Goal: Check status

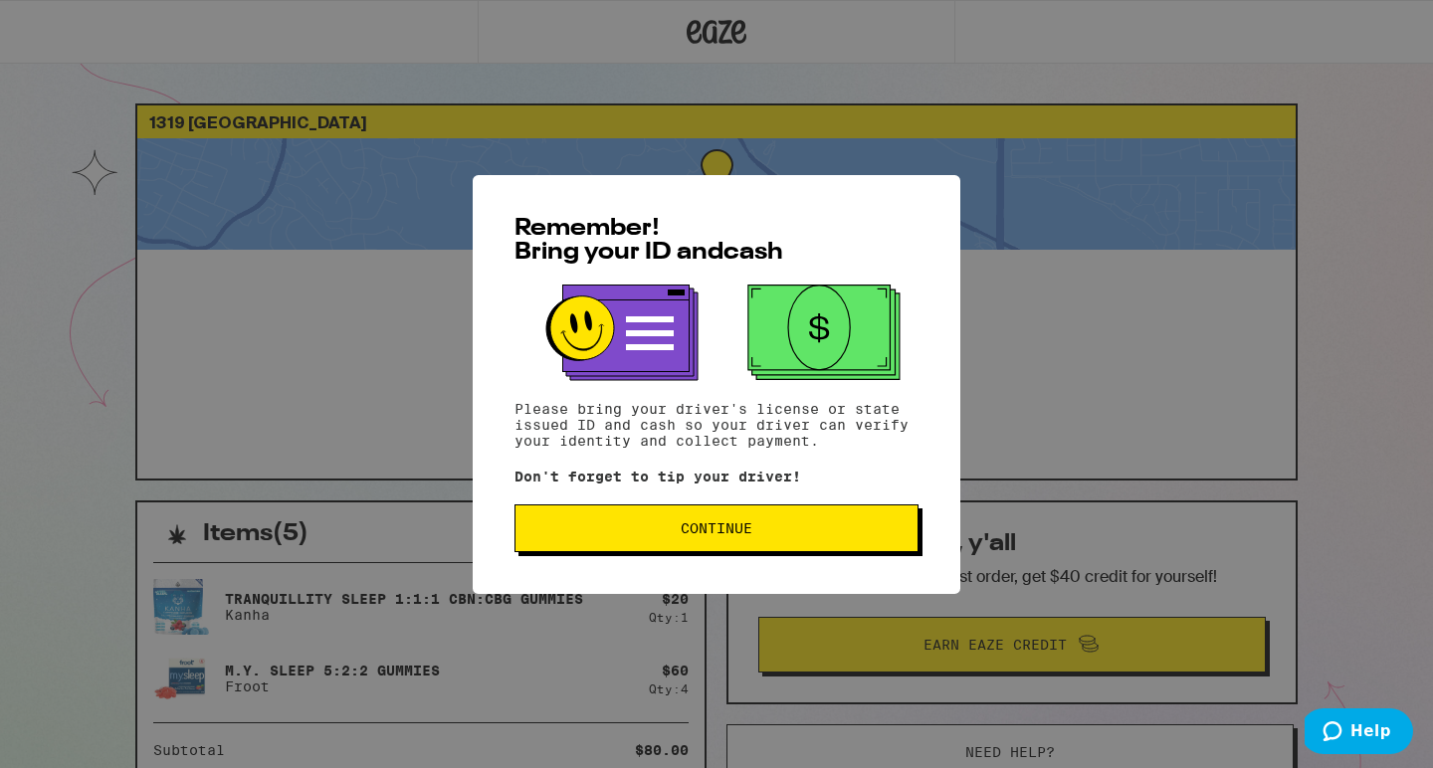
click at [776, 535] on span "Continue" at bounding box center [716, 528] width 370 height 14
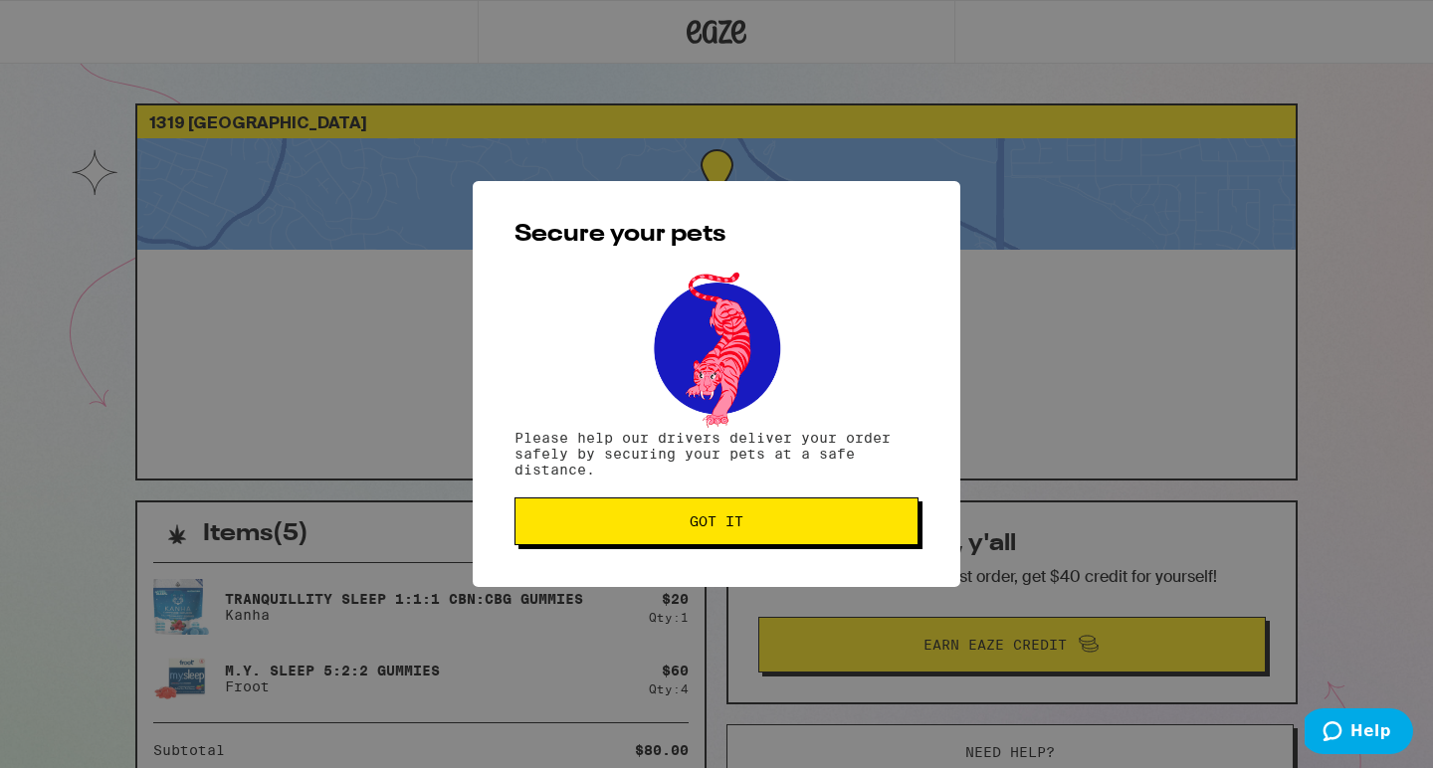
click at [764, 532] on button "Got it" at bounding box center [716, 522] width 404 height 48
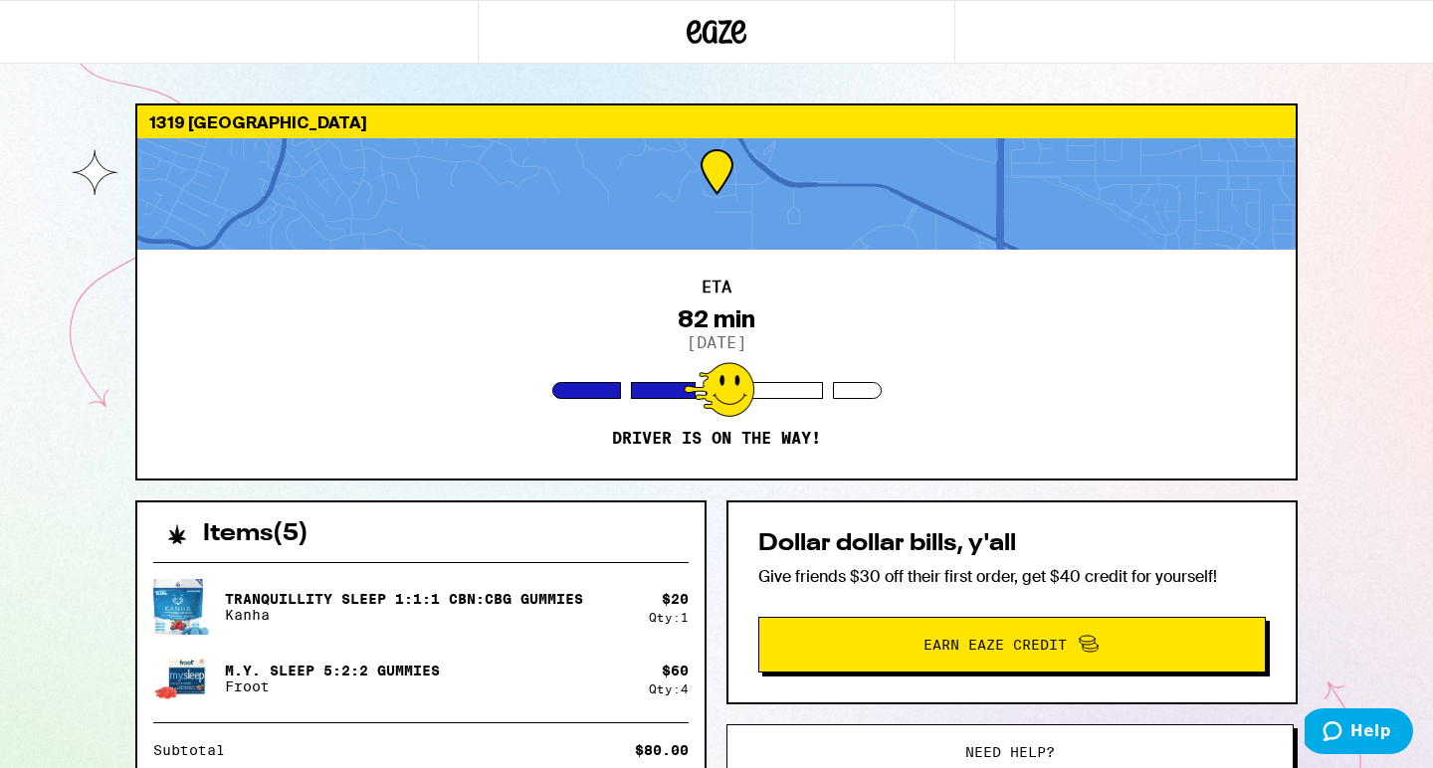
click at [719, 19] on icon at bounding box center [717, 32] width 60 height 36
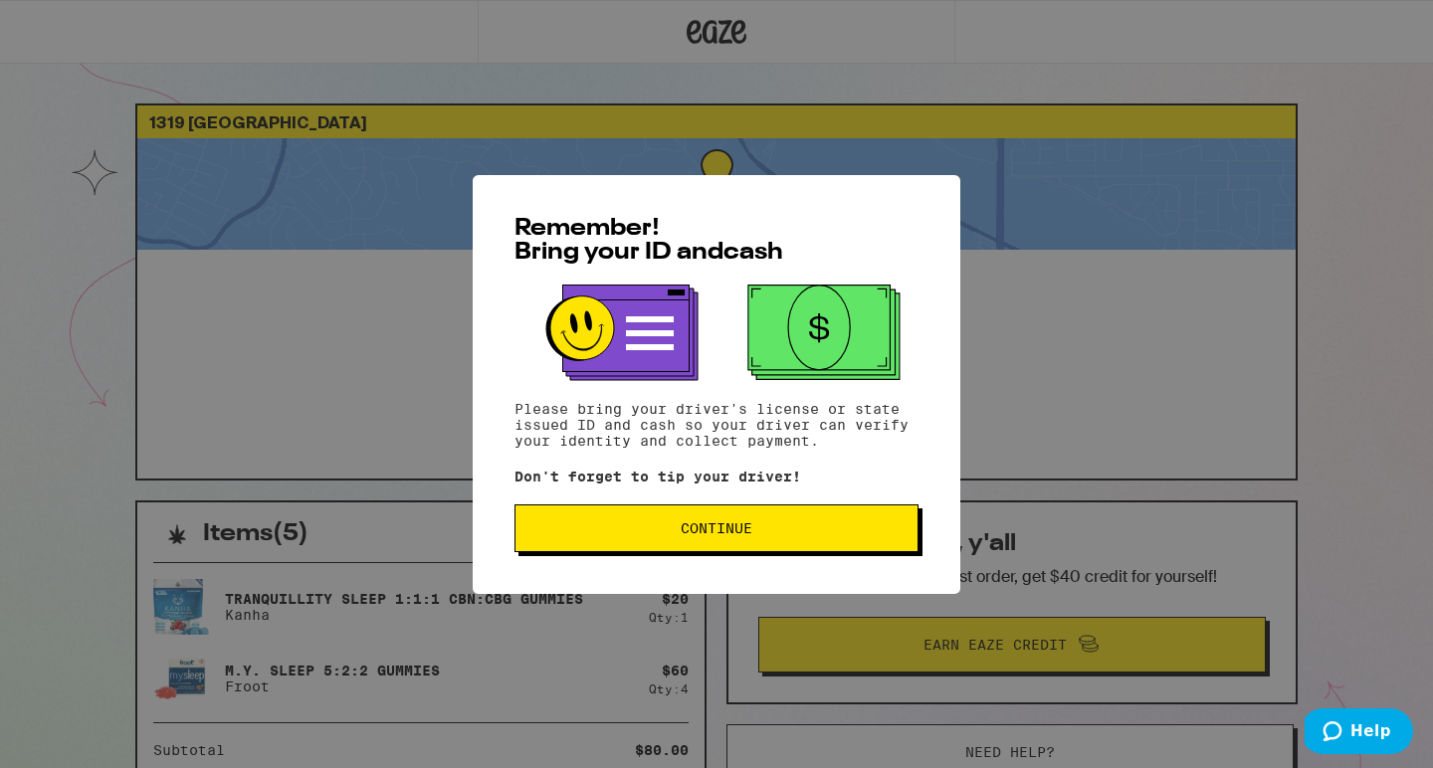
click at [730, 543] on button "Continue" at bounding box center [716, 529] width 404 height 48
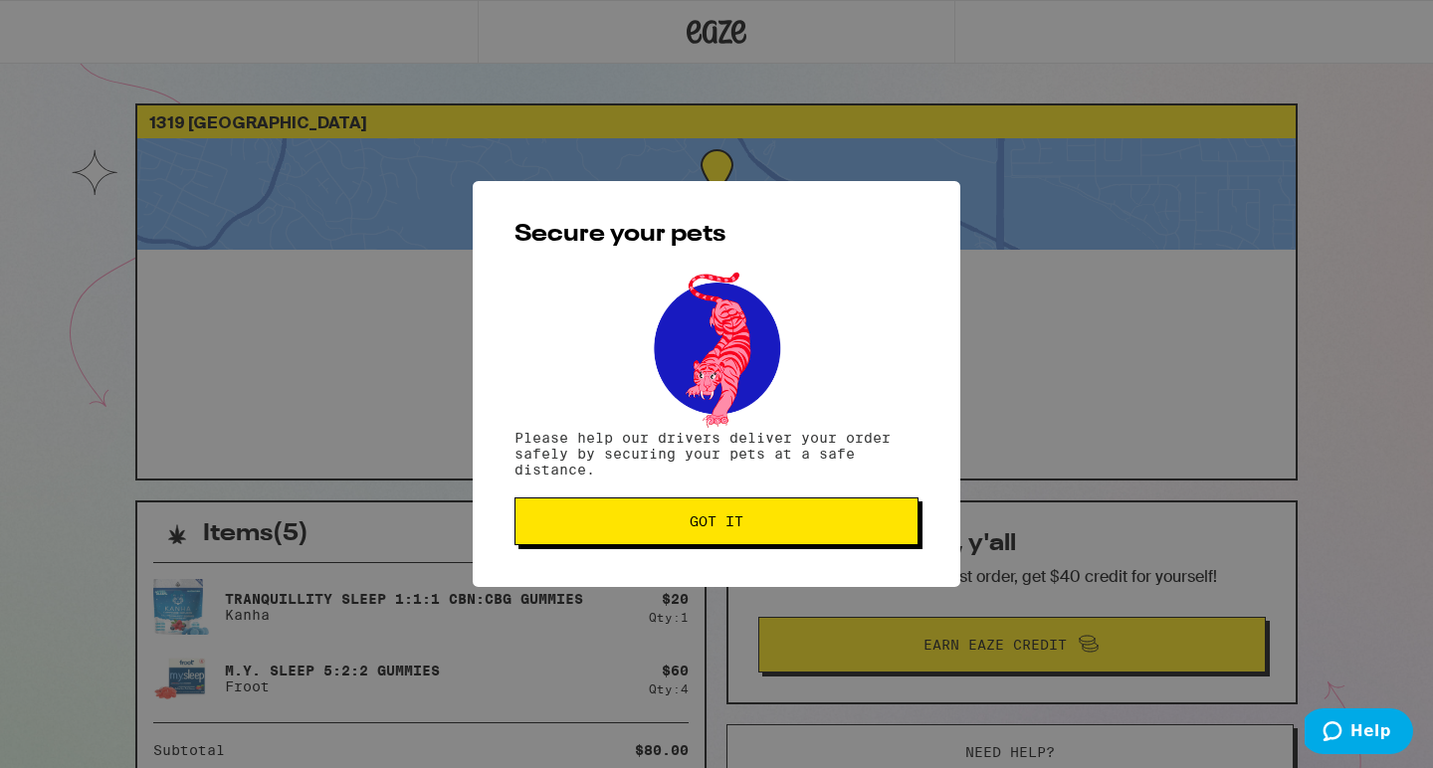
click at [699, 528] on span "Got it" at bounding box center [717, 521] width 54 height 14
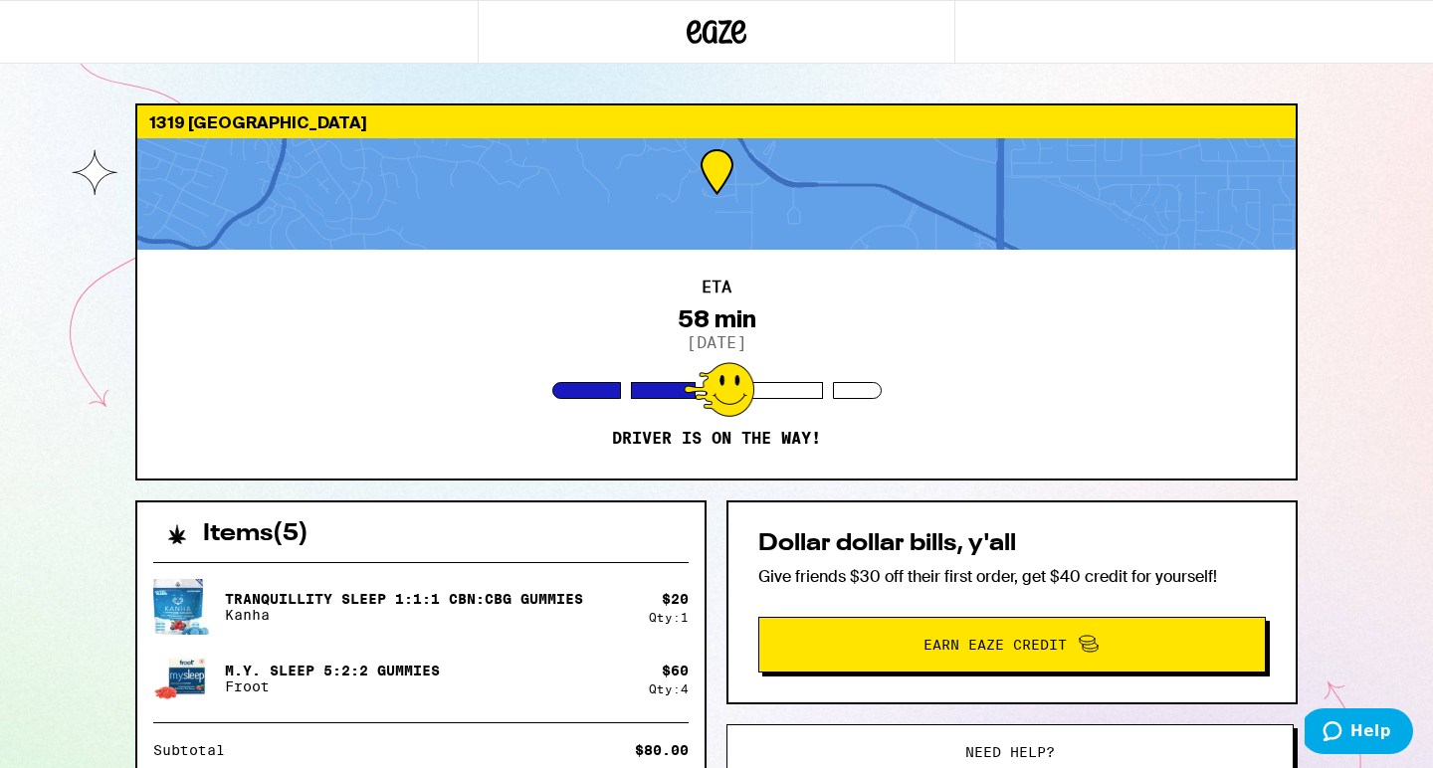
click at [973, 380] on div "ETA 58 min [DATE] Driver is on the way!" at bounding box center [716, 364] width 1158 height 229
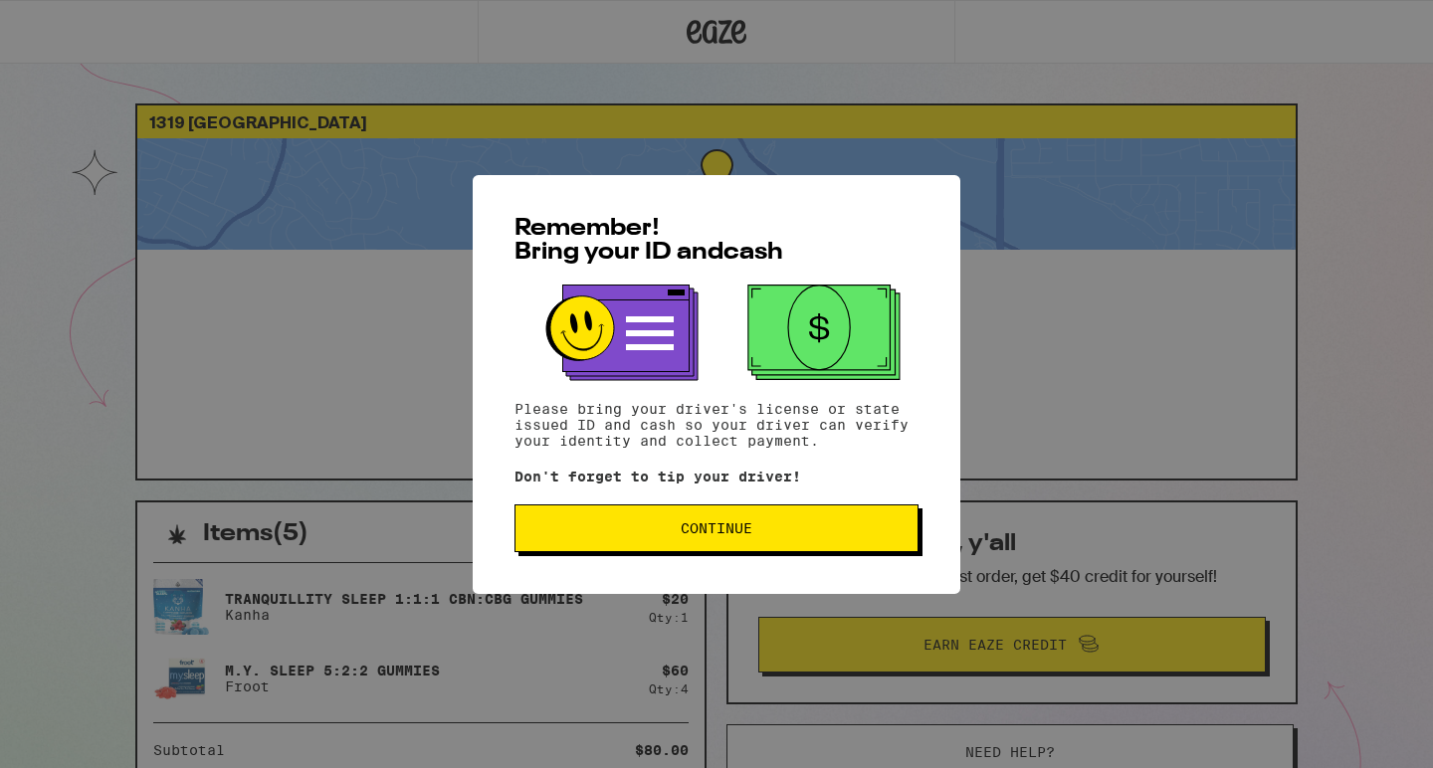
click at [768, 539] on button "Continue" at bounding box center [716, 529] width 404 height 48
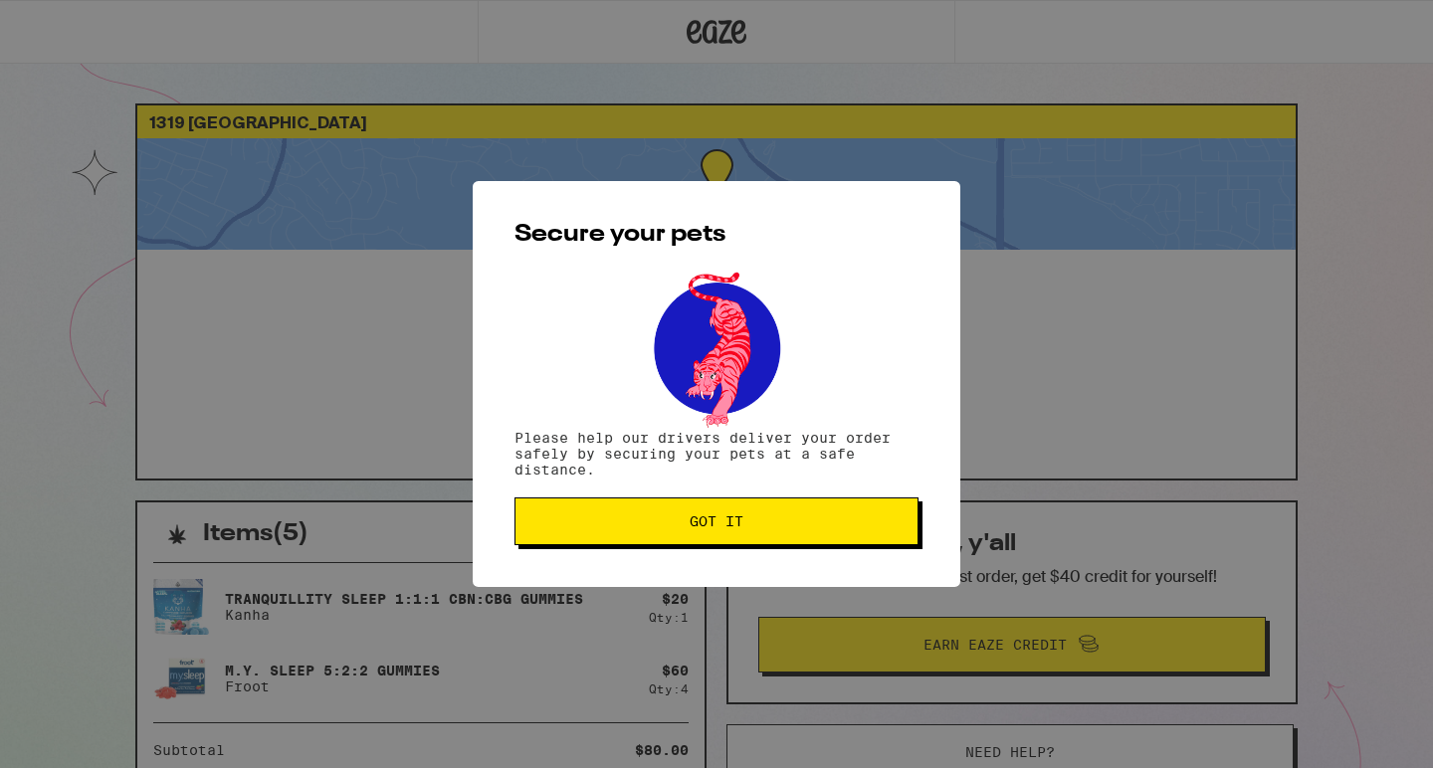
click at [757, 511] on button "Got it" at bounding box center [716, 522] width 404 height 48
